Goal: Task Accomplishment & Management: Complete application form

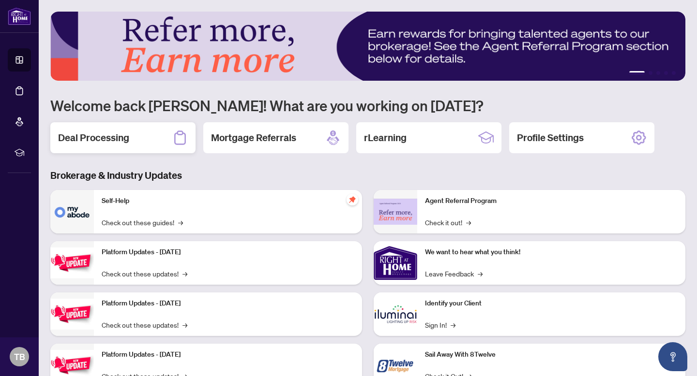
click at [127, 136] on h2 "Deal Processing" at bounding box center [93, 138] width 71 height 14
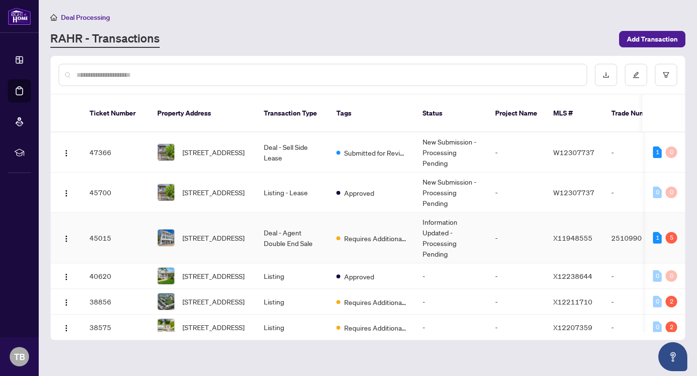
click at [203, 233] on span "[STREET_ADDRESS]" at bounding box center [213, 238] width 62 height 11
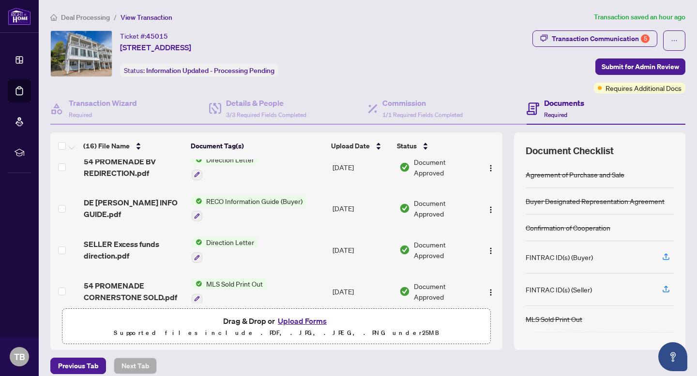
scroll to position [59, 0]
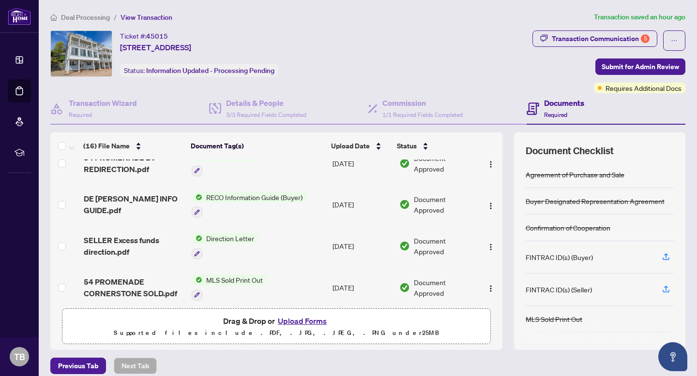
click at [293, 321] on button "Upload Forms" at bounding box center [302, 321] width 55 height 13
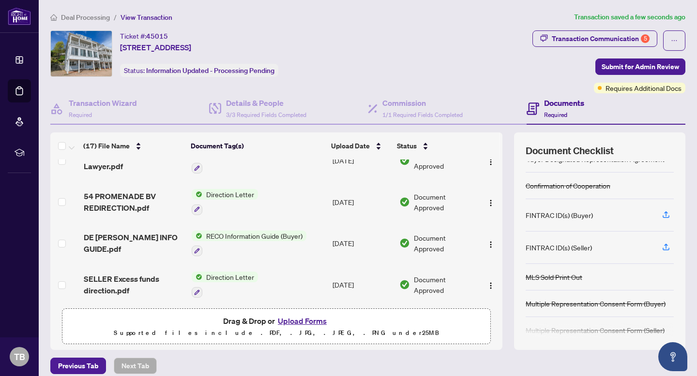
scroll to position [45, 0]
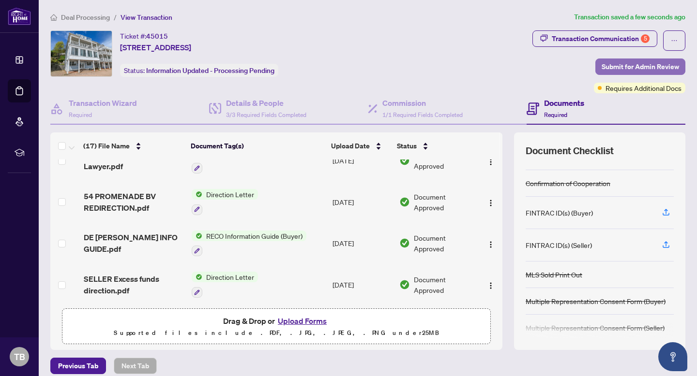
click at [625, 68] on span "Submit for Admin Review" at bounding box center [639, 66] width 77 height 15
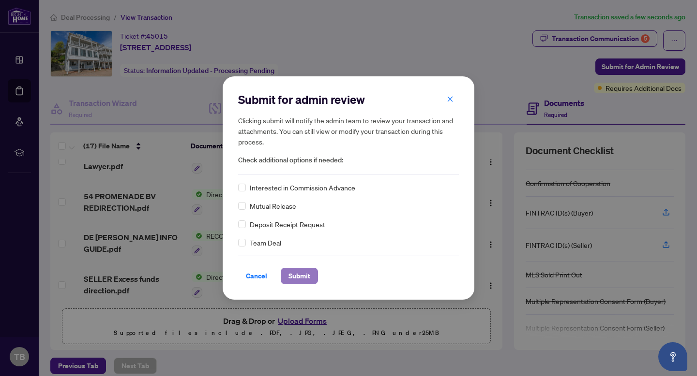
click at [294, 272] on span "Submit" at bounding box center [299, 276] width 22 height 15
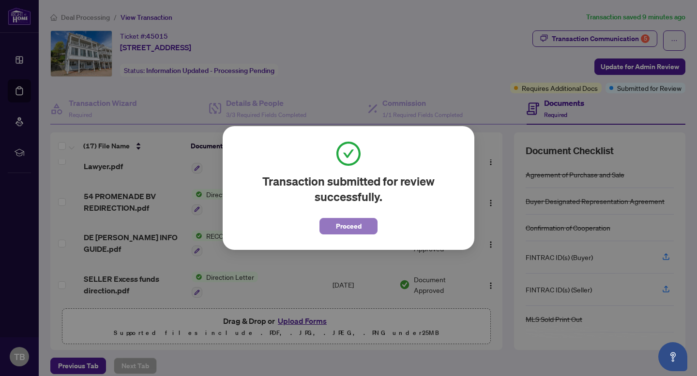
click at [347, 228] on span "Proceed" at bounding box center [349, 226] width 26 height 15
